Goal: Task Accomplishment & Management: Manage account settings

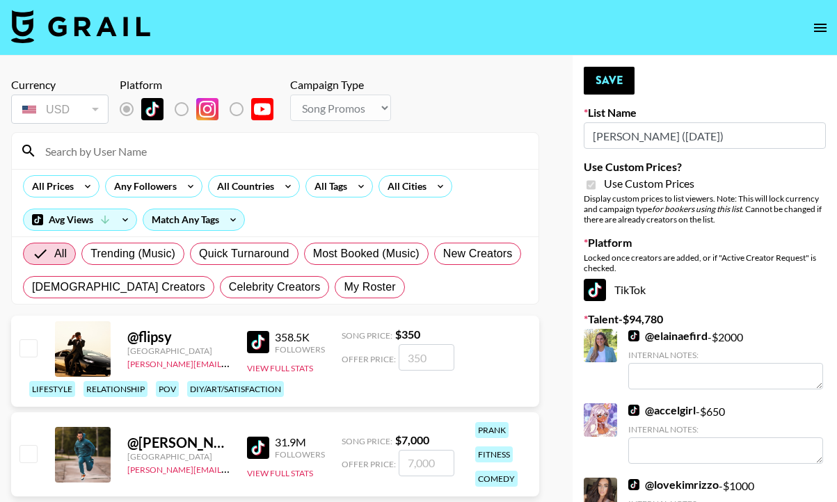
select select "Song"
click at [35, 15] on img at bounding box center [80, 26] width 139 height 33
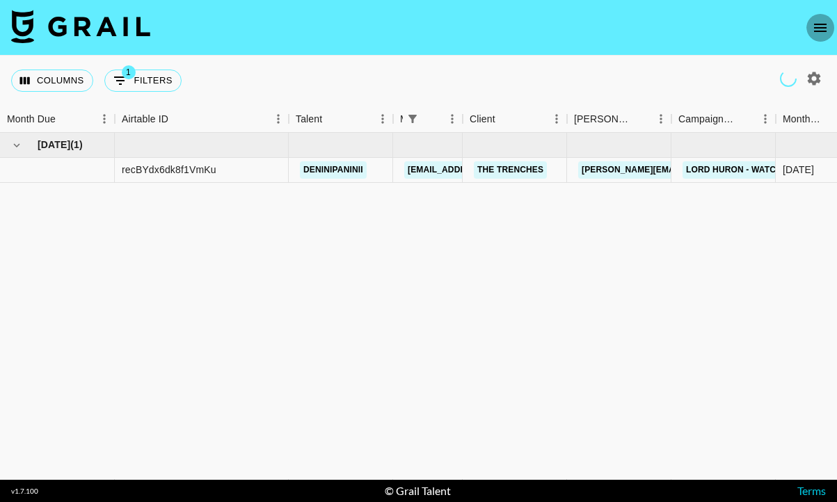
click at [821, 34] on icon "open drawer" at bounding box center [820, 27] width 17 height 17
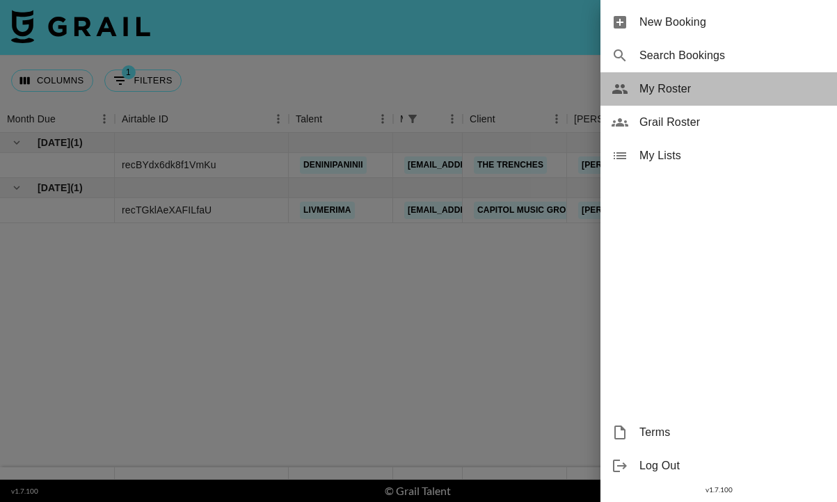
click at [673, 95] on span "My Roster" at bounding box center [732, 89] width 186 height 17
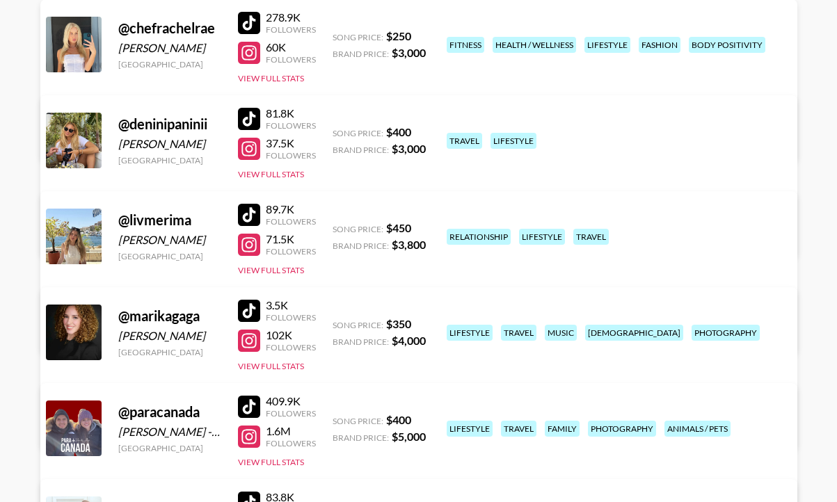
scroll to position [207, 0]
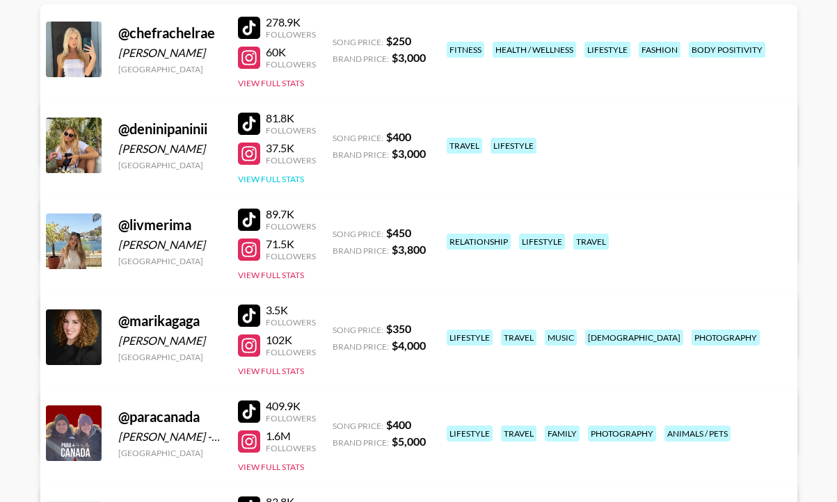
click at [266, 177] on button "View Full Stats" at bounding box center [271, 179] width 66 height 10
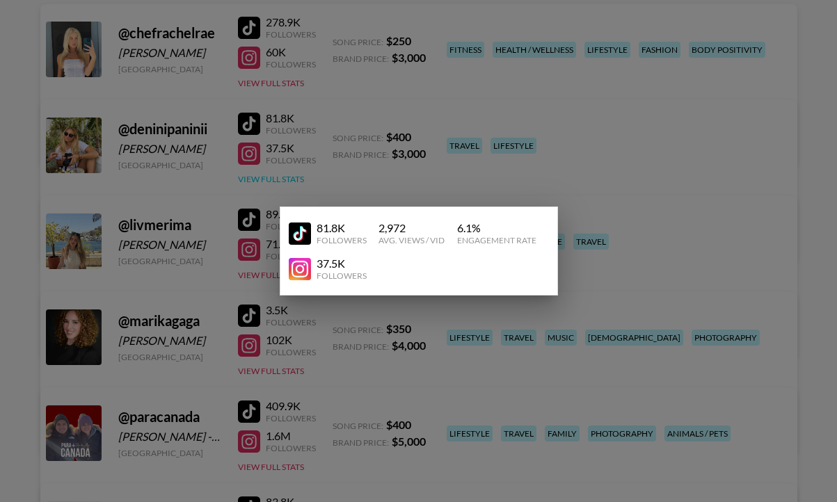
click at [266, 177] on div at bounding box center [418, 251] width 837 height 502
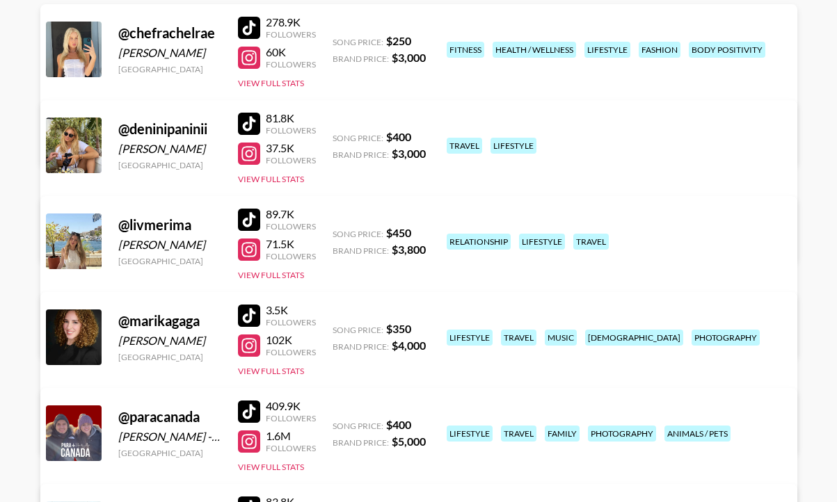
click at [348, 185] on div "Managed By mady.cuellar@grail-talent.com View/Edit Details" at bounding box center [201, 221] width 294 height 72
click at [337, 232] on link "View/Edit Details" at bounding box center [200, 239] width 271 height 14
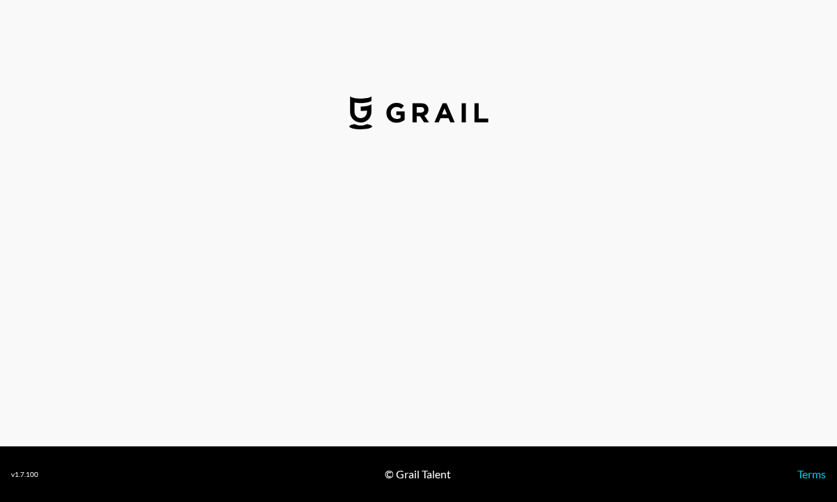
select select "USD"
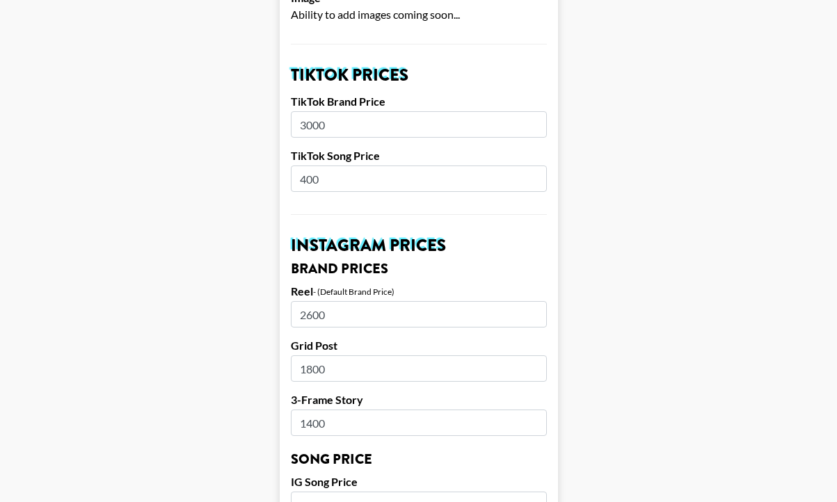
scroll to position [463, 0]
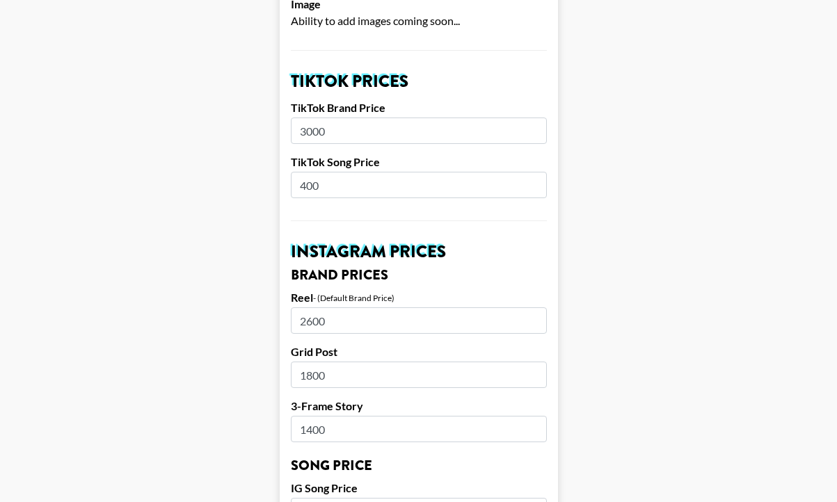
drag, startPoint x: 347, startPoint y: 106, endPoint x: 253, endPoint y: 108, distance: 93.9
click at [253, 108] on main "Airtable ID: recdVw4LuZgPGBRl9 Manager(s) [EMAIL_ADDRESS][PERSON_NAME][DOMAIN_N…" at bounding box center [418, 490] width 814 height 1751
type input "2500"
click at [214, 171] on main "Airtable ID: recdVw4LuZgPGBRl9 Manager(s) mady.cuellar@grail-talent.com ​ TikTo…" at bounding box center [418, 490] width 814 height 1751
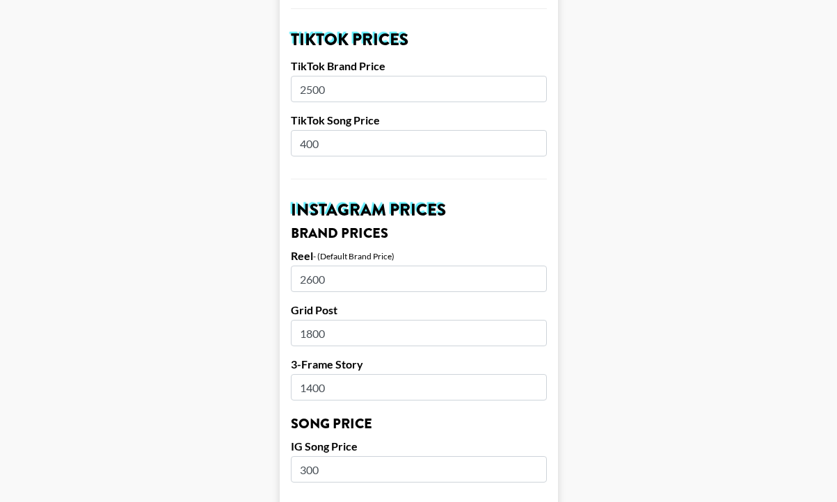
scroll to position [504, 0]
click at [312, 266] on input "2600" at bounding box center [419, 279] width 256 height 26
type input "2200"
click at [272, 270] on main "Airtable ID: recdVw4LuZgPGBRl9 Manager(s) mady.cuellar@grail-talent.com ​ TikTo…" at bounding box center [418, 449] width 814 height 1751
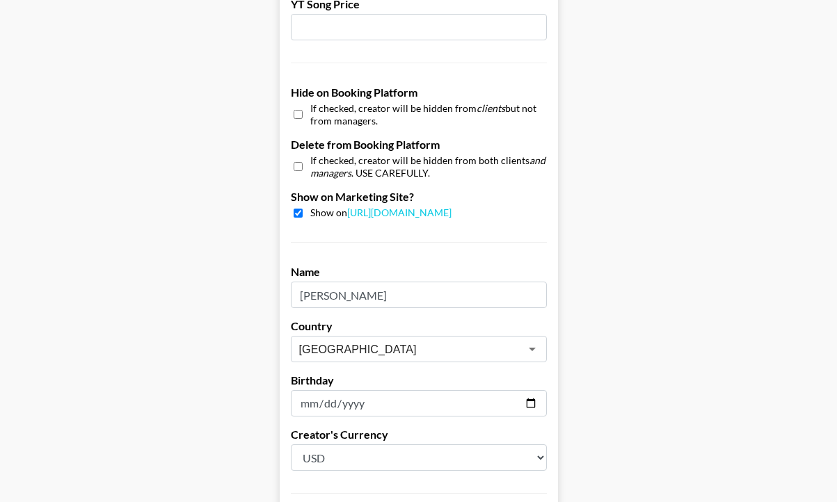
scroll to position [1385, 0]
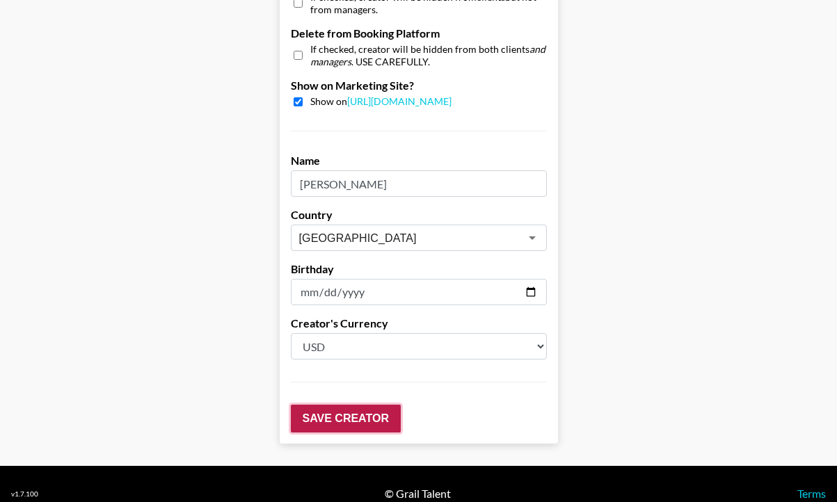
click at [319, 405] on input "Save Creator" at bounding box center [346, 419] width 110 height 28
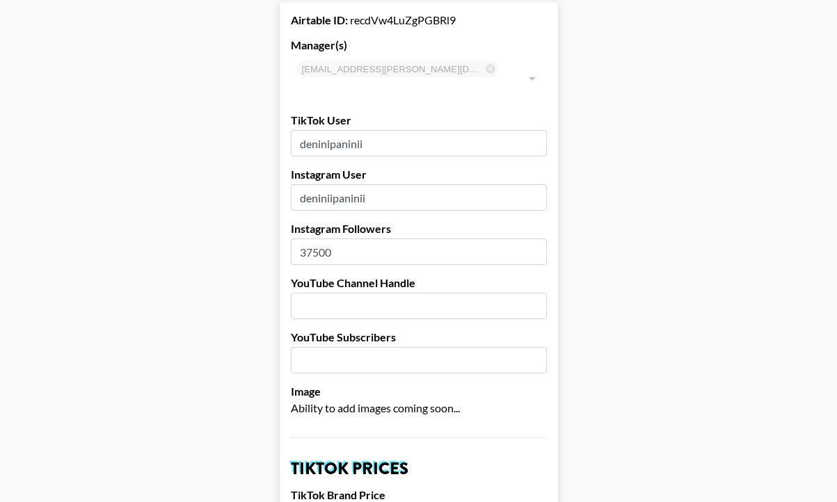
scroll to position [0, 0]
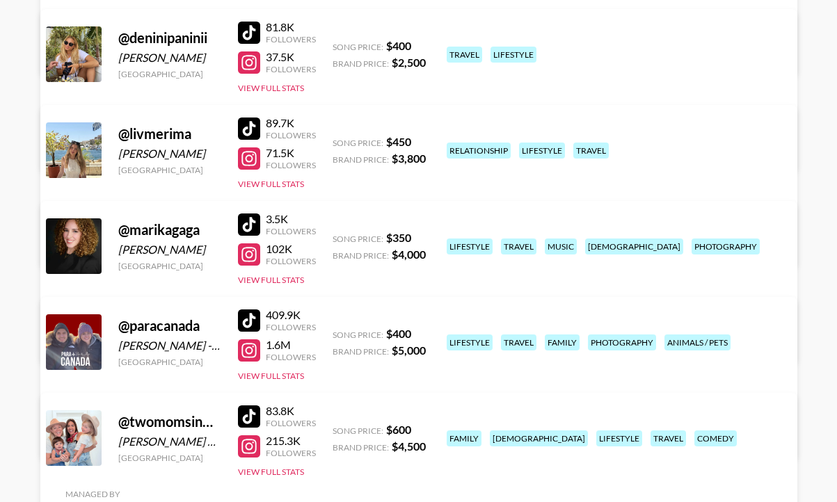
scroll to position [313, 0]
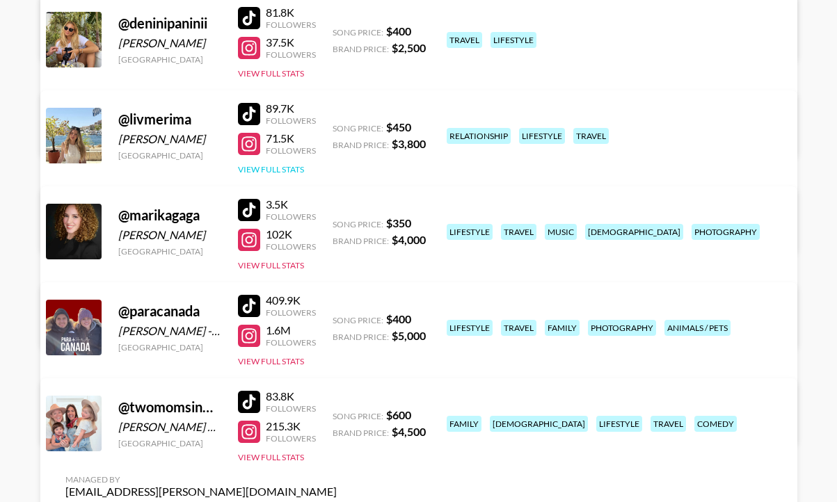
click at [287, 171] on button "View Full Stats" at bounding box center [271, 169] width 66 height 10
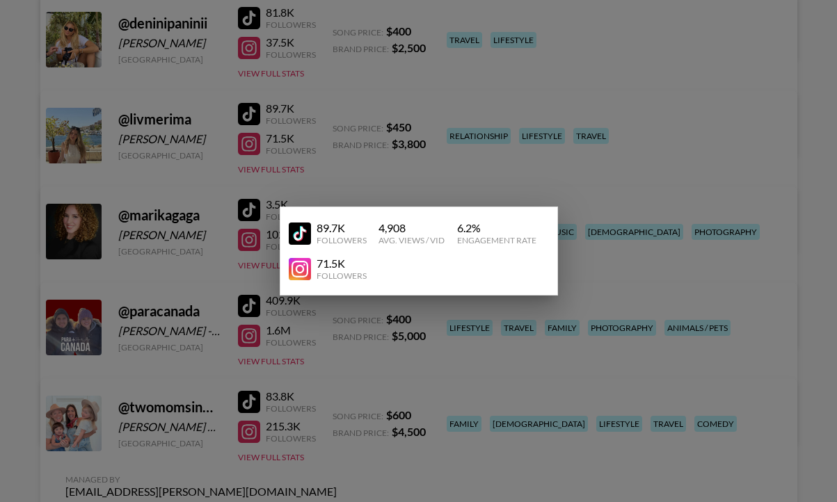
click at [299, 163] on div at bounding box center [418, 251] width 837 height 502
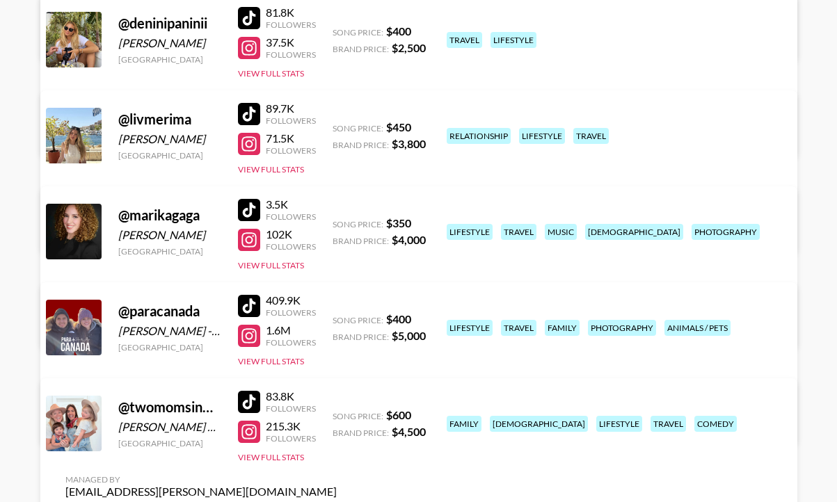
click at [337, 318] on link "View/Edit Details" at bounding box center [200, 325] width 271 height 14
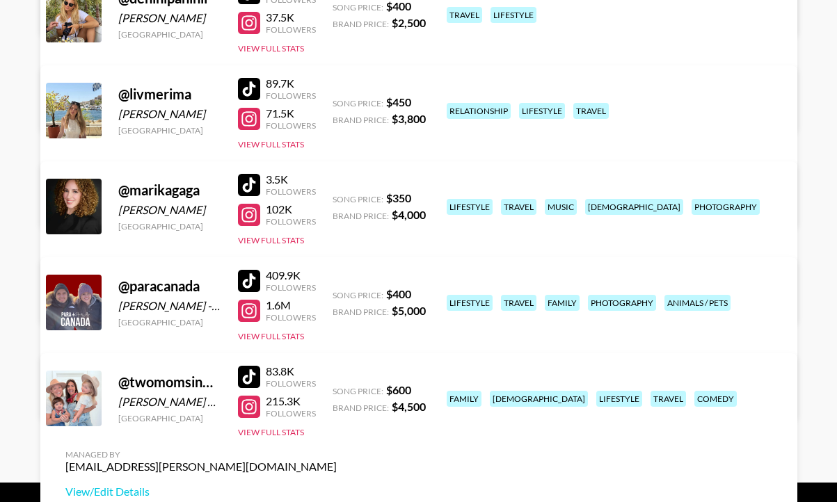
scroll to position [339, 0]
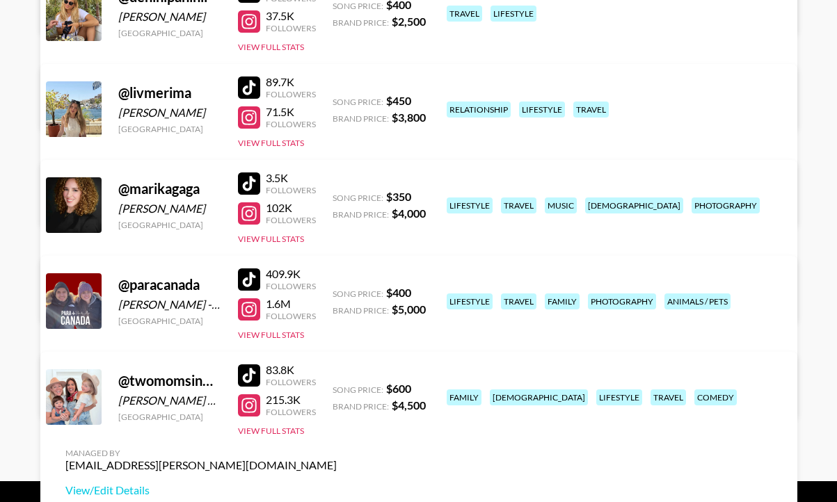
click at [415, 447] on div "@ twomomsinmotion Alejandra Castellanos & Morgan Sinclair Canada 83.8K Follower…" at bounding box center [418, 436] width 757 height 168
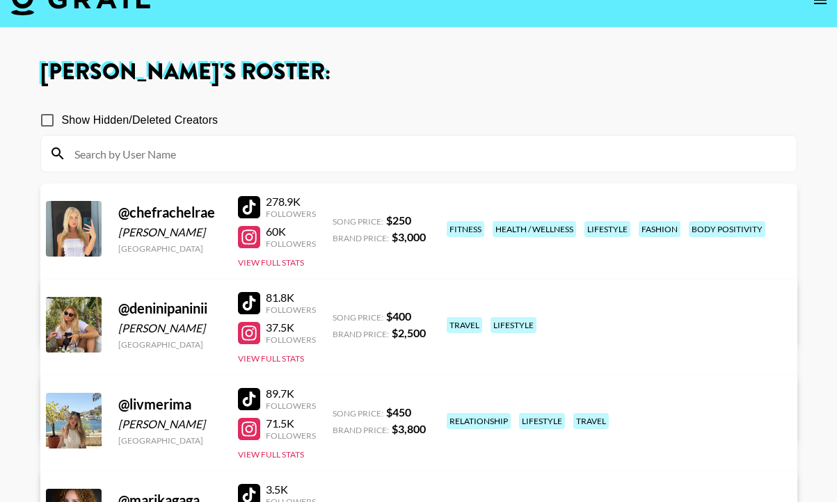
scroll to position [0, 0]
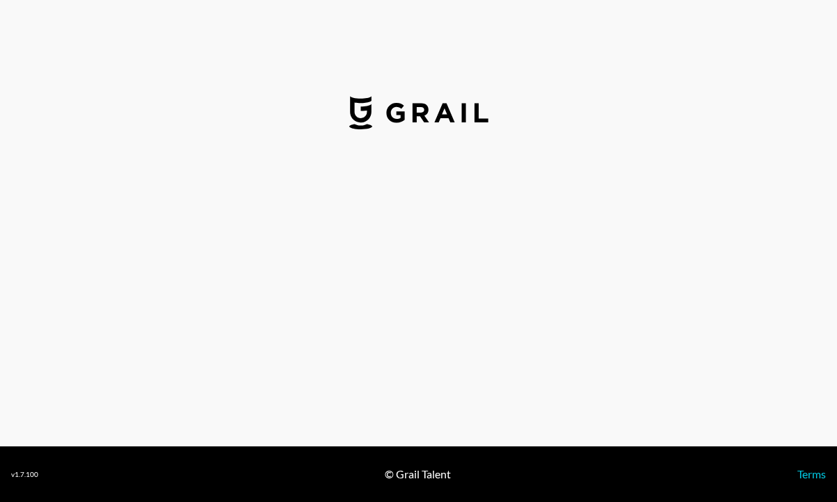
select select "USD"
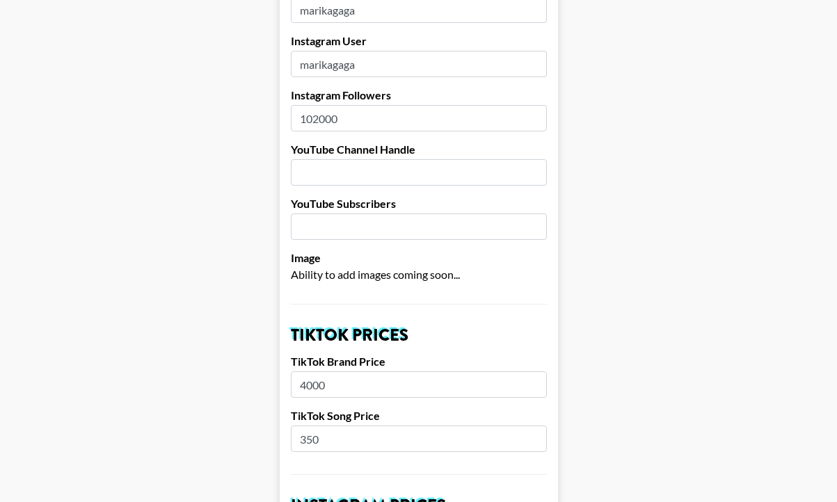
scroll to position [220, 0]
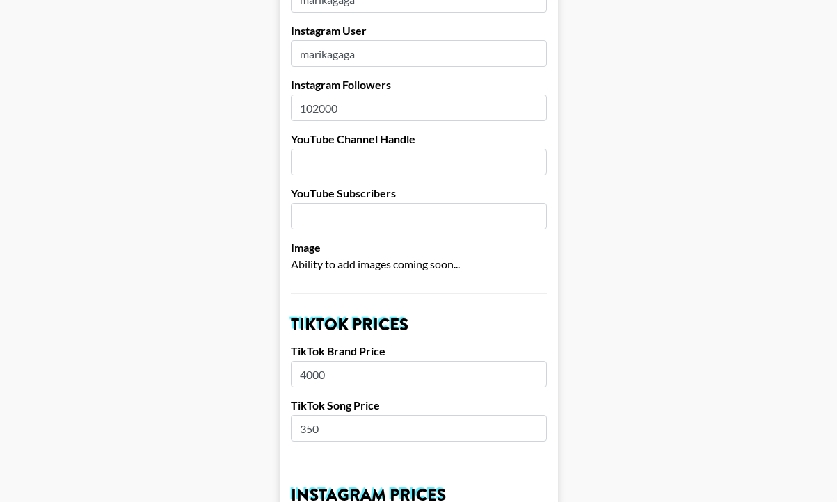
drag, startPoint x: 369, startPoint y: 353, endPoint x: 271, endPoint y: 344, distance: 97.8
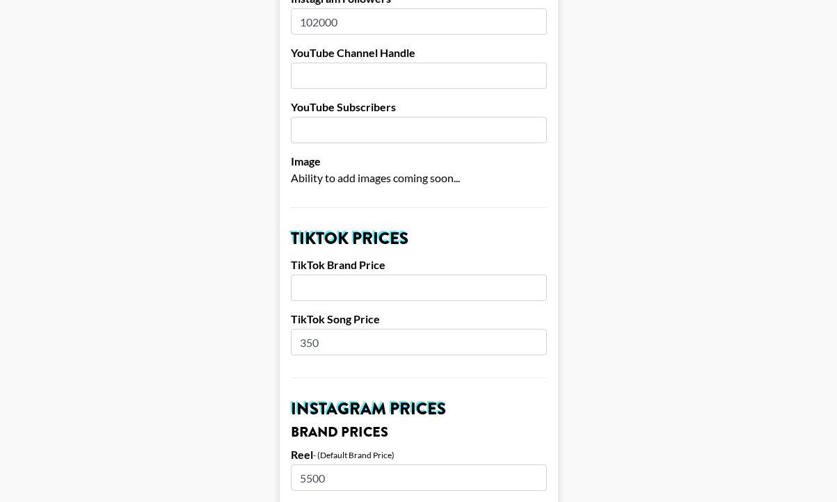
scroll to position [331, 0]
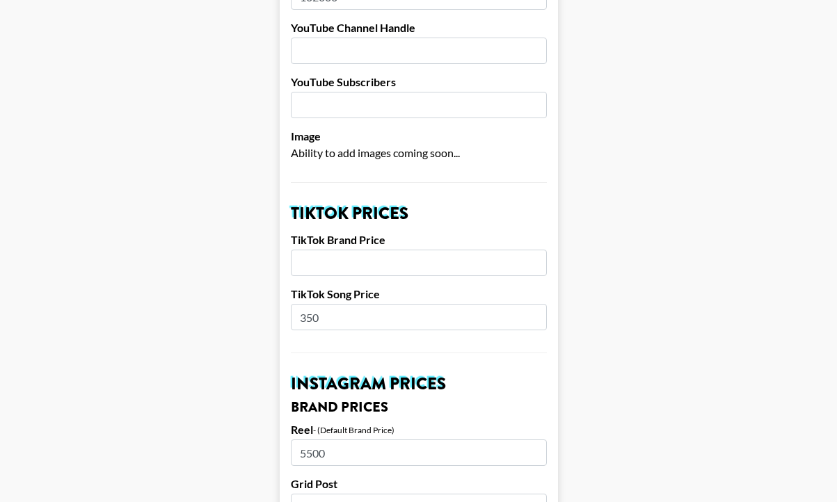
drag, startPoint x: 332, startPoint y: 296, endPoint x: 267, endPoint y: 294, distance: 65.4
type input "100"
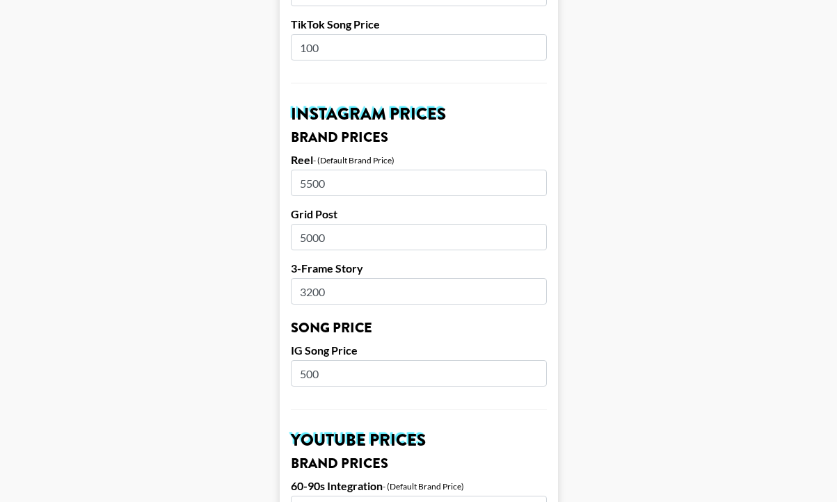
scroll to position [606, 0]
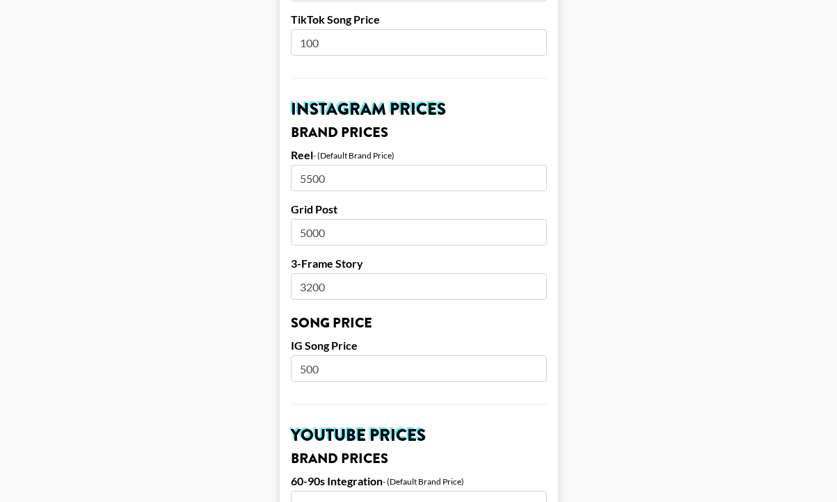
click at [307, 165] on input "5500" at bounding box center [419, 178] width 256 height 26
type input "3500"
click at [242, 205] on main "Airtable ID: reczJZlc50rG1FSQy Manager(s) mady.cuellar@grail-talent.com ​ TikTo…" at bounding box center [418, 347] width 814 height 1751
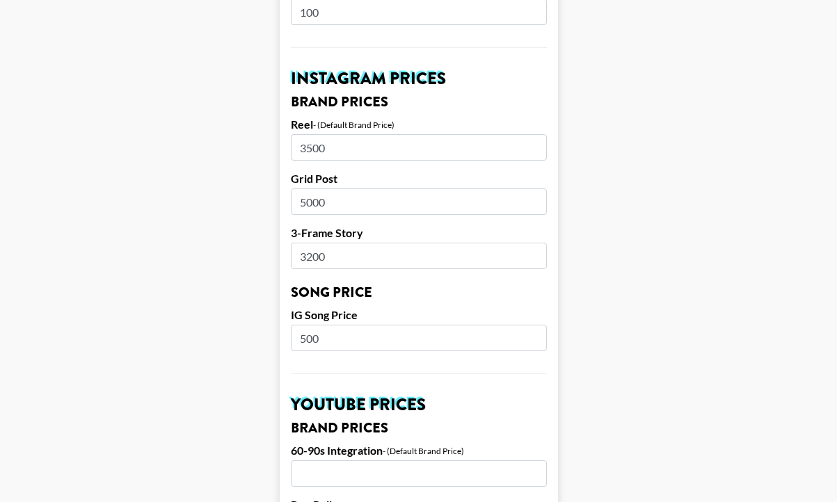
scroll to position [638, 0]
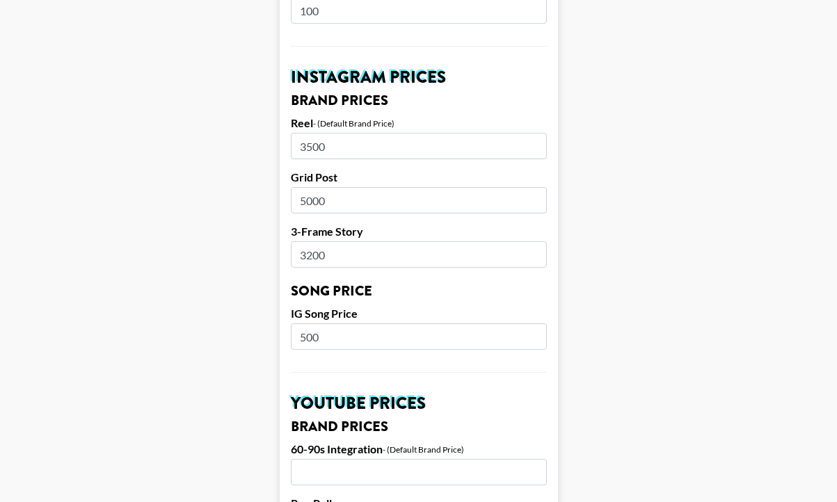
click at [304, 187] on input "5000" at bounding box center [419, 200] width 256 height 26
type input "2000"
click at [305, 241] on input "3200" at bounding box center [419, 254] width 256 height 26
type input "1200"
click at [218, 254] on main "Airtable ID: reczJZlc50rG1FSQy Manager(s) mady.cuellar@grail-talent.com ​ TikTo…" at bounding box center [418, 315] width 814 height 1751
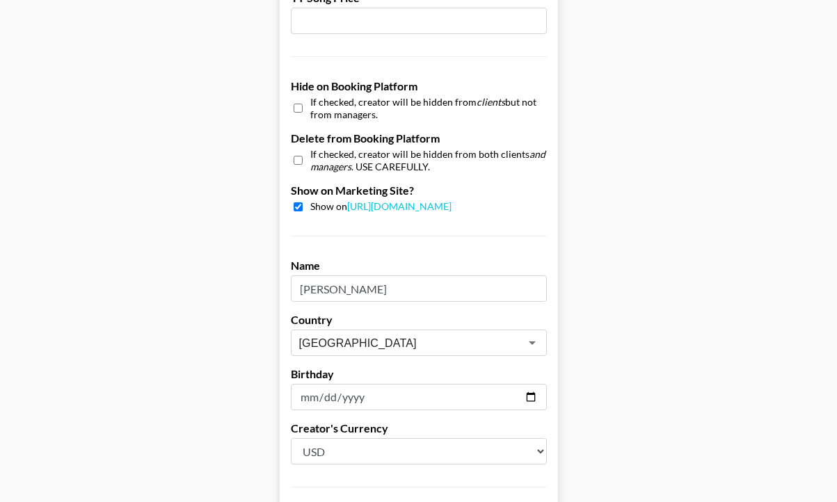
scroll to position [1385, 0]
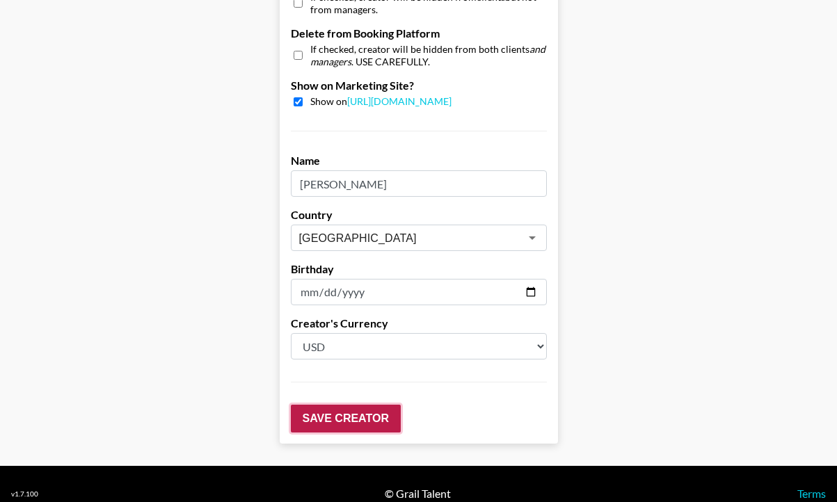
click at [333, 405] on input "Save Creator" at bounding box center [346, 419] width 110 height 28
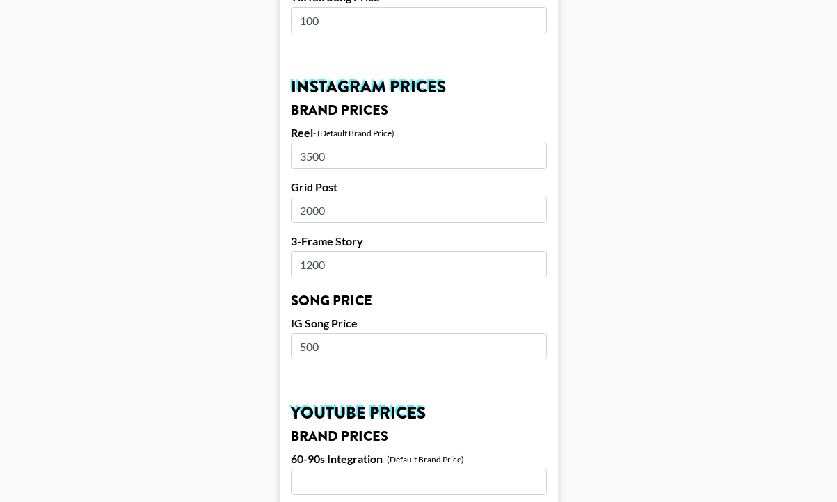
scroll to position [686, 0]
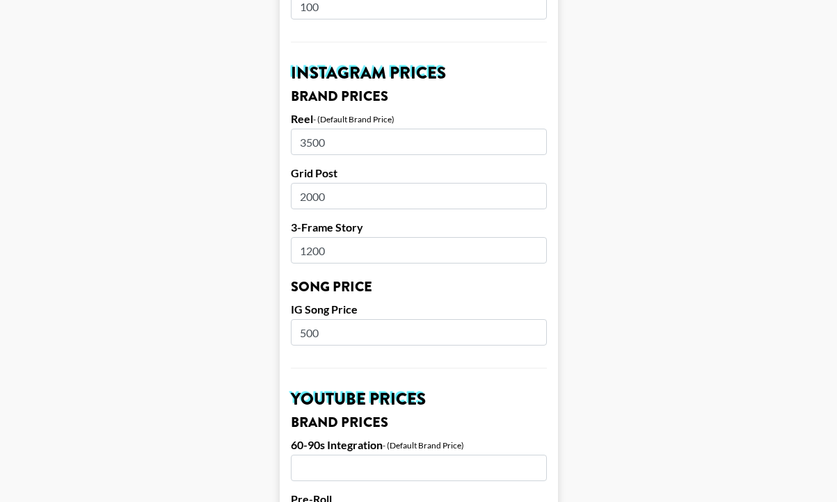
click at [306, 129] on input "3500" at bounding box center [419, 142] width 256 height 26
type input "4500"
click at [302, 183] on input "2000" at bounding box center [419, 196] width 256 height 26
type input "3000"
click at [263, 206] on main "Your changes have been saved! Airtable ID: reczJZlc50rG1FSQy Manager(s) mady.cu…" at bounding box center [418, 288] width 814 height 1795
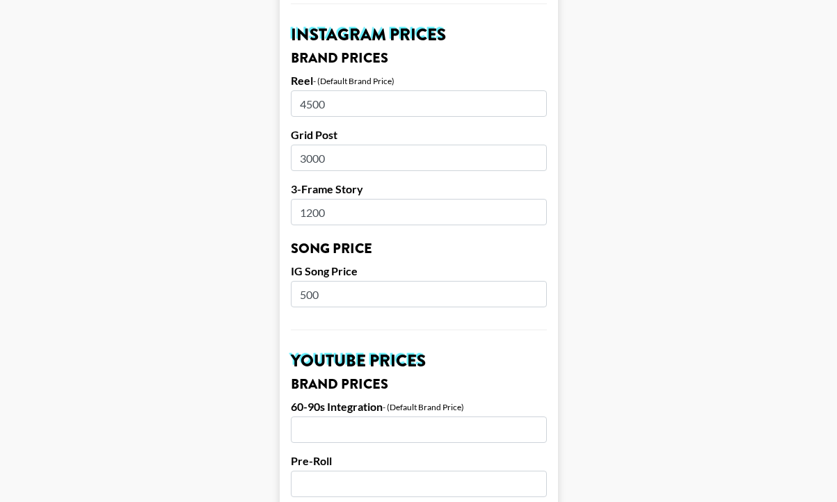
scroll to position [725, 0]
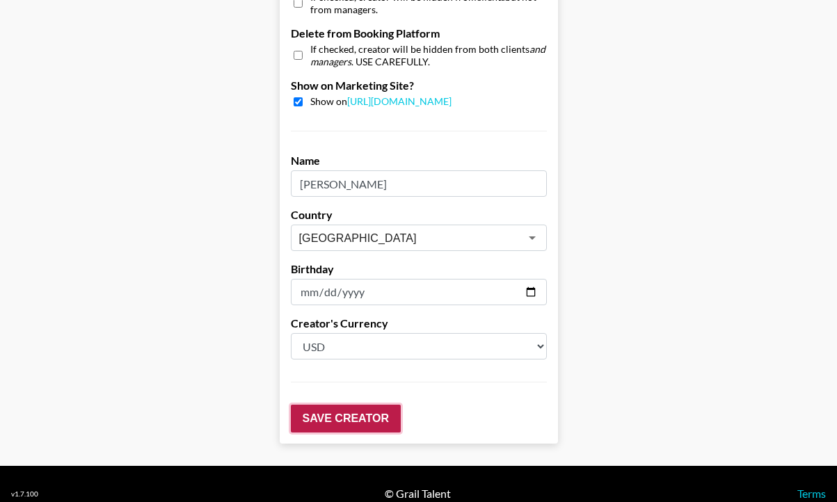
click at [335, 405] on input "Save Creator" at bounding box center [346, 419] width 110 height 28
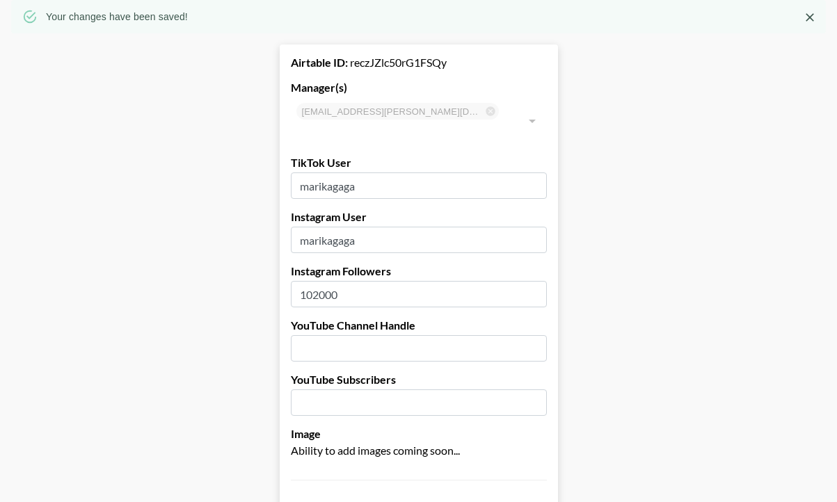
scroll to position [0, 0]
